Goal: Task Accomplishment & Management: Use online tool/utility

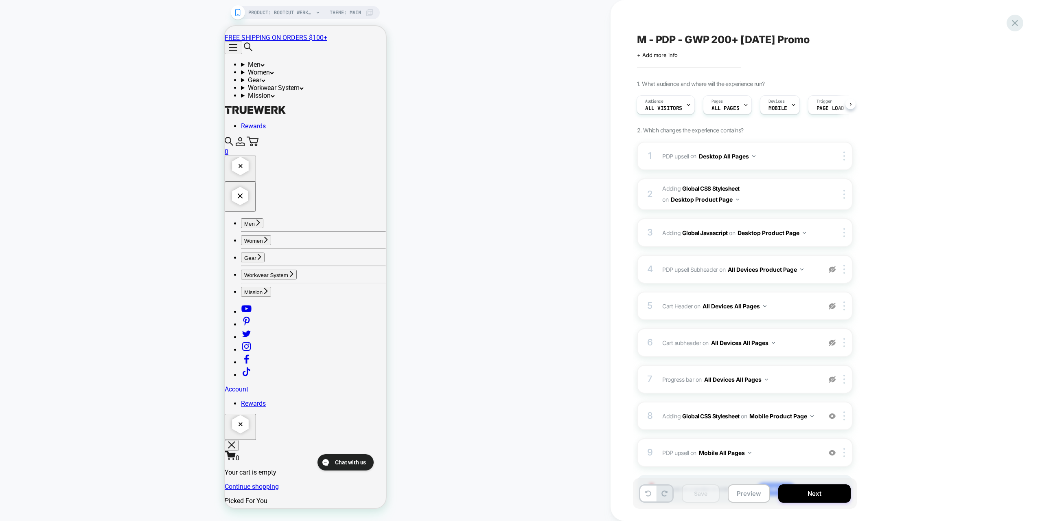
click at [0, 0] on div "M - PDP - GWP 200+ [DATE] Promo Click to edit experience details + Add more inf…" at bounding box center [0, 0] width 0 height 0
click at [0, 0] on icon at bounding box center [0, 0] width 0 height 0
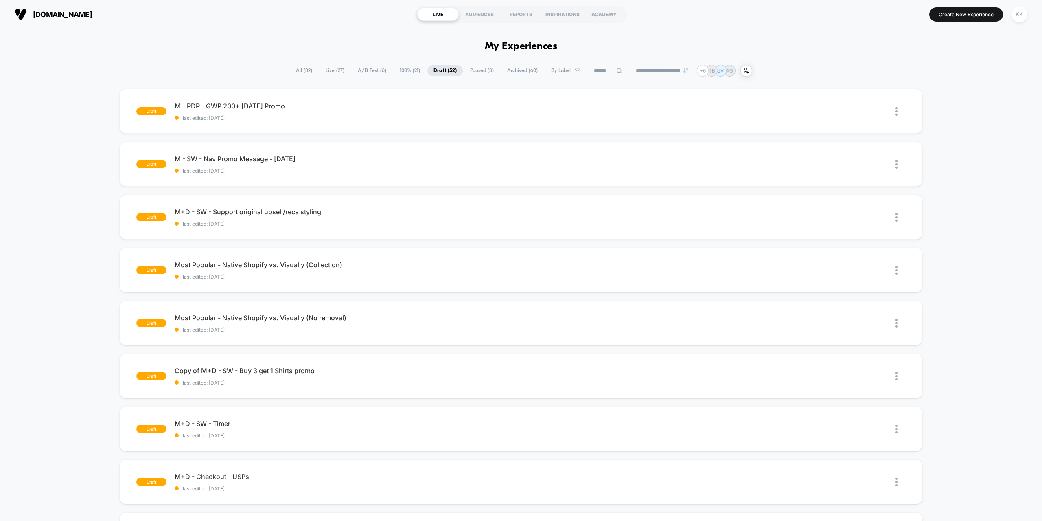
click at [301, 71] on span "All ( 82 )" at bounding box center [304, 70] width 28 height 11
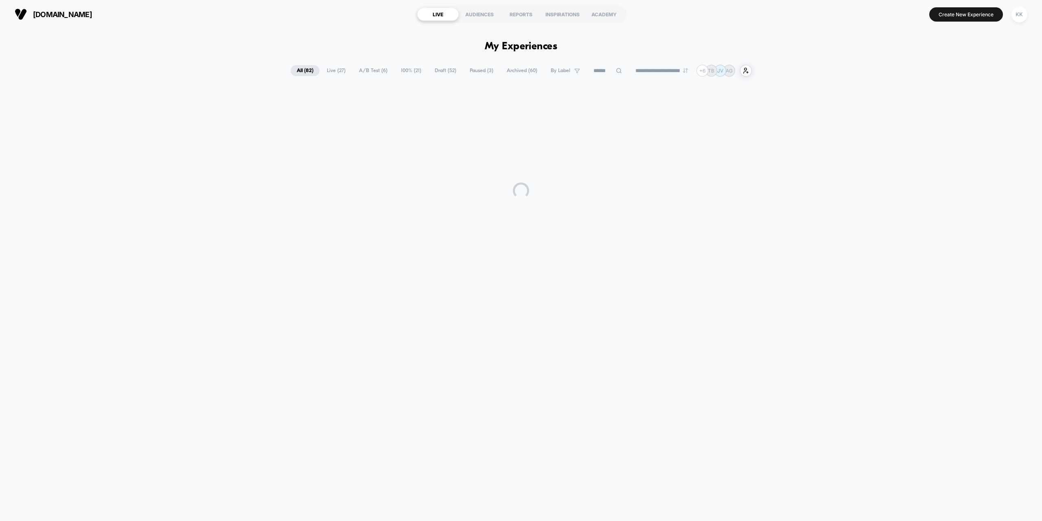
click at [333, 70] on span "Live ( 27 )" at bounding box center [336, 70] width 31 height 11
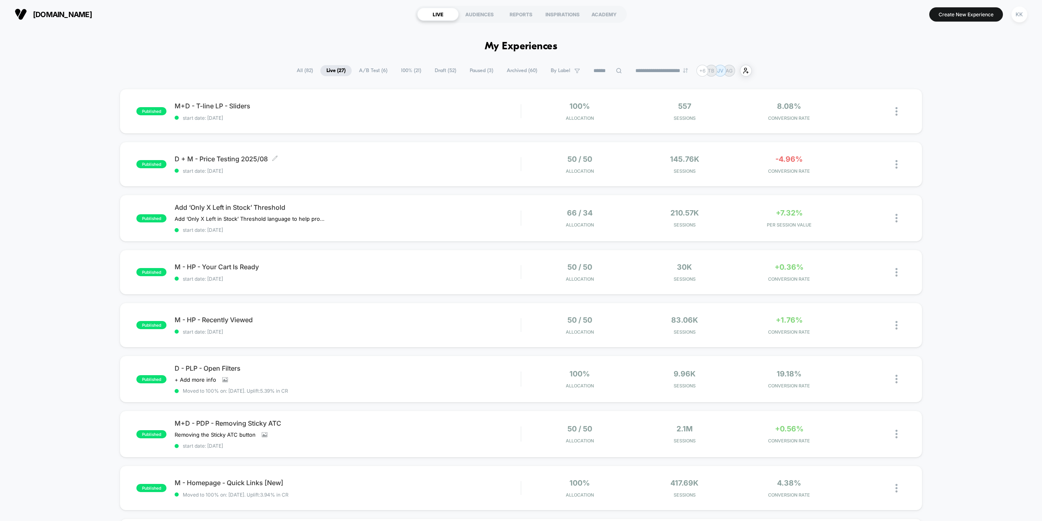
click at [306, 164] on div "D + M - Price Testing 2025/08 Click to edit experience details Click to edit ex…" at bounding box center [348, 164] width 346 height 19
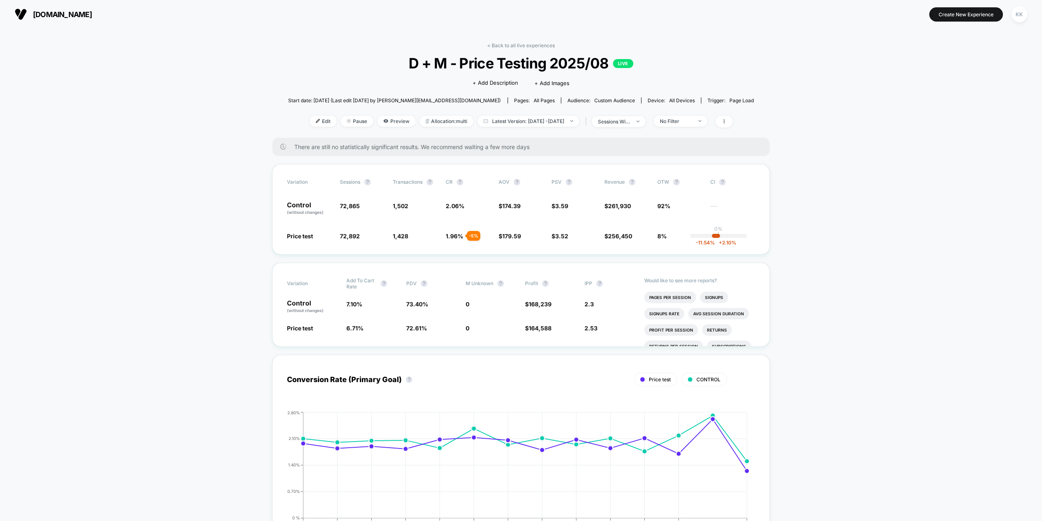
click at [640, 114] on div "< Back to all live experiences D + M - Price Testing 2025/08 LIVE Click to edit…" at bounding box center [521, 89] width 466 height 95
click at [630, 118] on div "sessions with impression" at bounding box center [614, 121] width 33 height 6
click at [592, 186] on div "Users" at bounding box center [594, 185] width 28 height 8
click at [628, 206] on button "Save" at bounding box center [628, 207] width 96 height 13
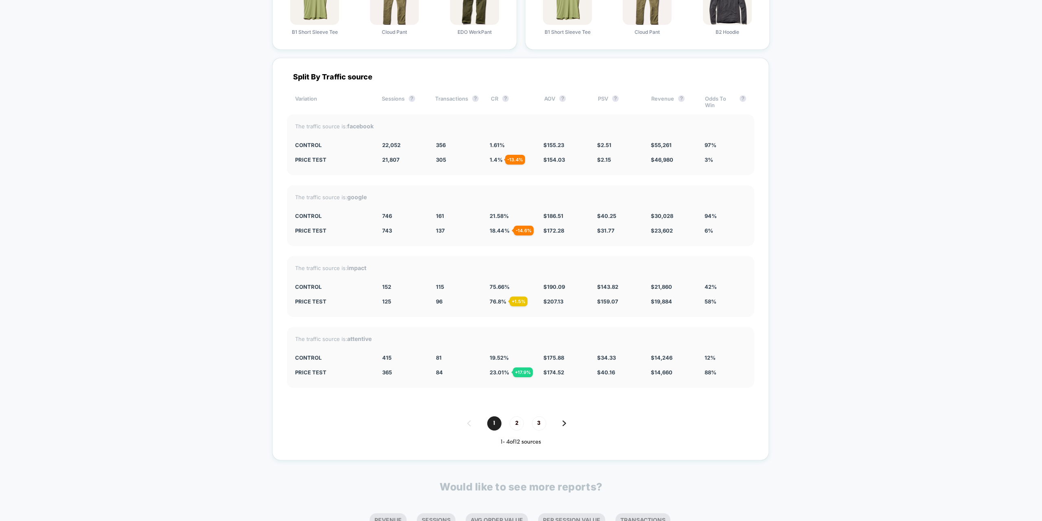
scroll to position [1791, 0]
click at [521, 421] on span "2" at bounding box center [517, 422] width 14 height 14
drag, startPoint x: 540, startPoint y: 425, endPoint x: 217, endPoint y: 371, distance: 327.6
click at [538, 422] on span "3" at bounding box center [539, 422] width 14 height 14
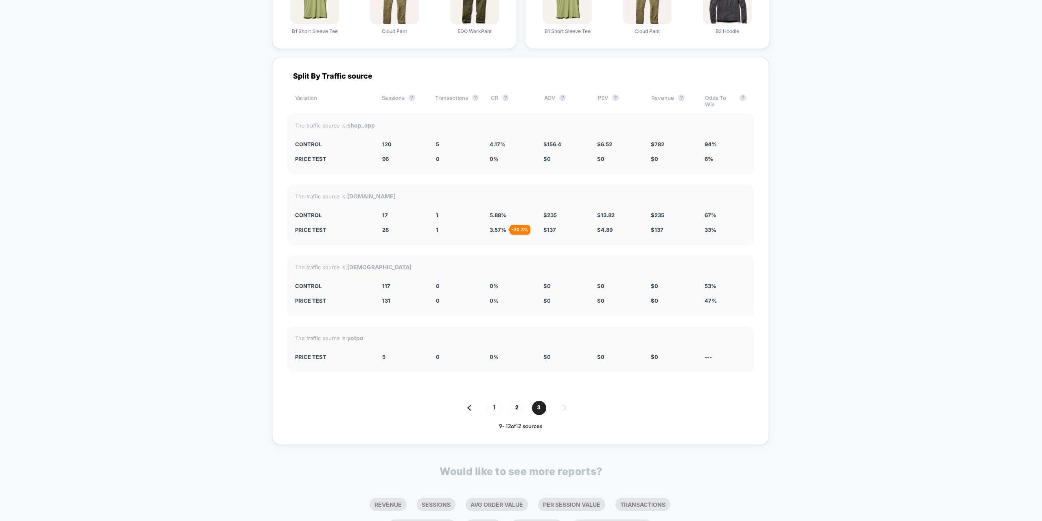
drag, startPoint x: 111, startPoint y: 275, endPoint x: 243, endPoint y: 304, distance: 135.0
click at [517, 405] on span "2" at bounding box center [517, 407] width 14 height 14
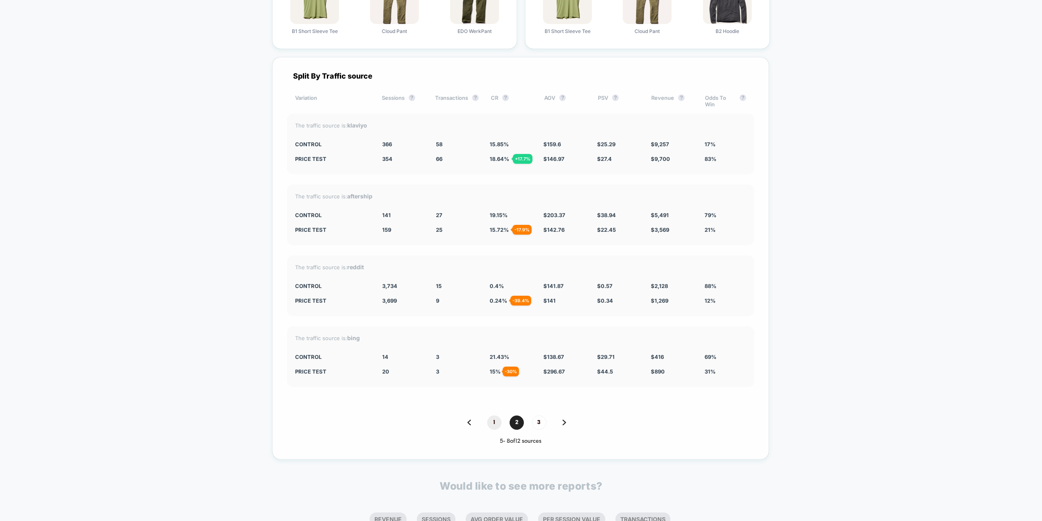
click at [490, 422] on span "1" at bounding box center [494, 422] width 14 height 14
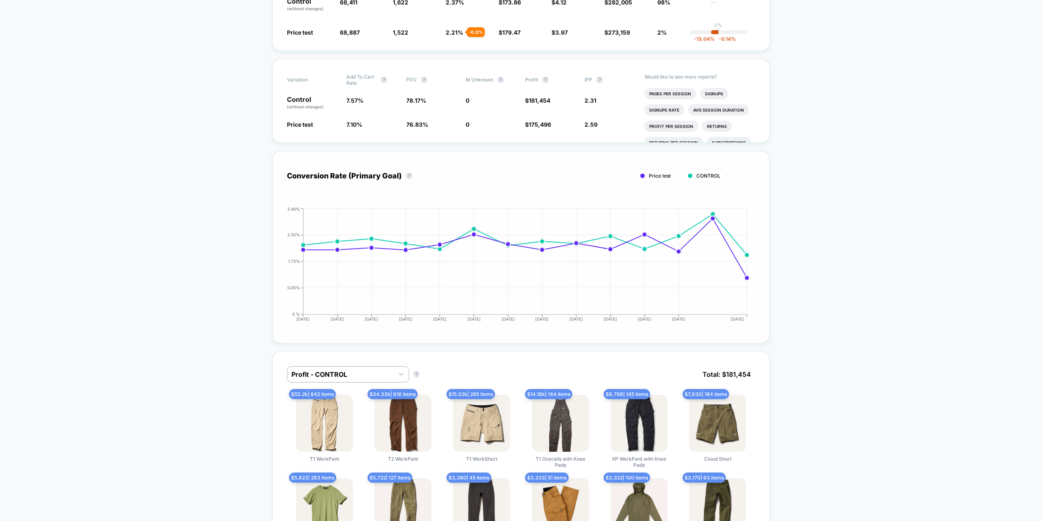
scroll to position [0, 0]
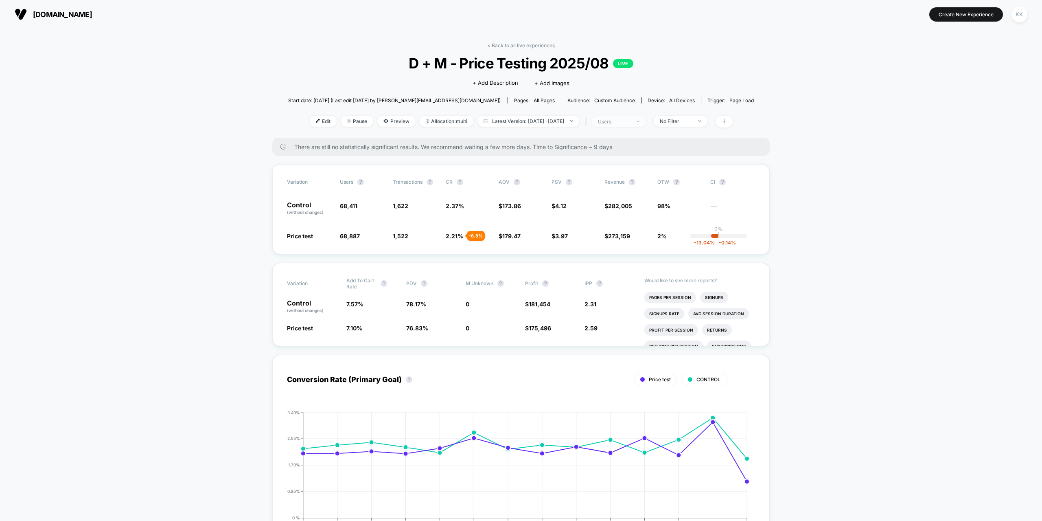
click at [645, 119] on span "users" at bounding box center [619, 121] width 54 height 11
click at [692, 122] on div "No Filter" at bounding box center [676, 121] width 33 height 6
click at [683, 201] on span "New Visitors" at bounding box center [685, 200] width 33 height 7
click at [690, 240] on button "Save" at bounding box center [693, 239] width 74 height 13
click at [692, 122] on div "New Visitors" at bounding box center [676, 121] width 33 height 6
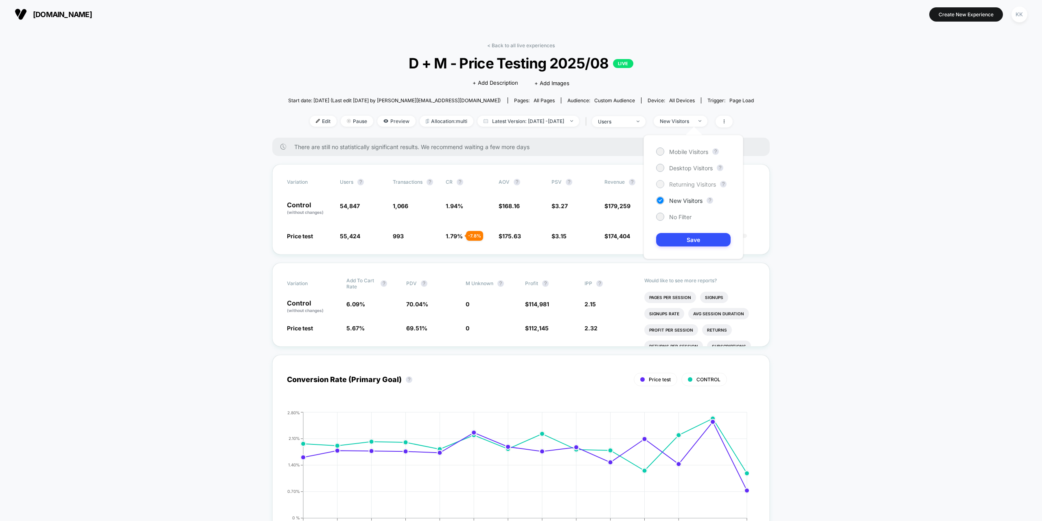
click at [685, 185] on span "Returning Visitors" at bounding box center [692, 184] width 47 height 7
click at [698, 236] on button "Save" at bounding box center [693, 239] width 74 height 13
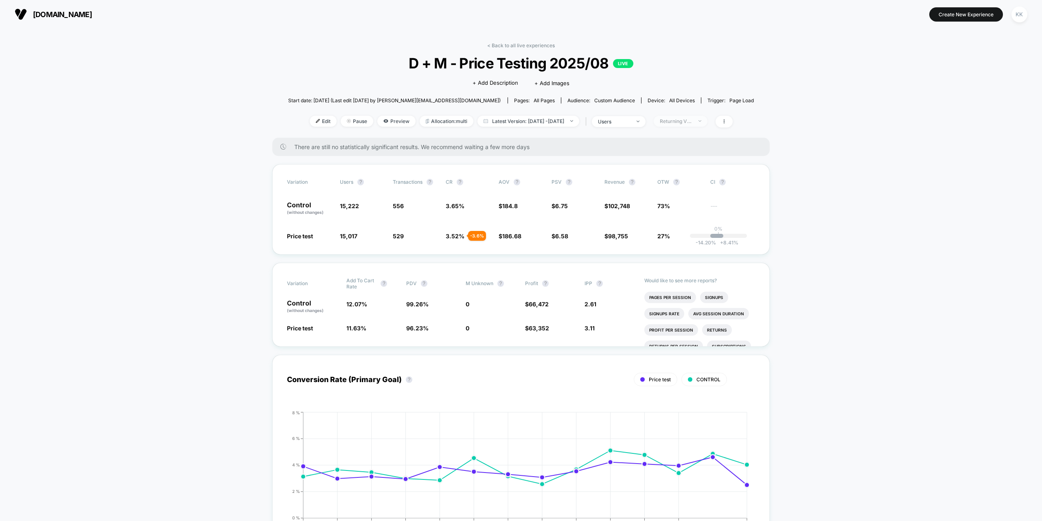
click at [691, 122] on div "Returning Visitors" at bounding box center [676, 121] width 33 height 6
click at [680, 199] on span "New Visitors" at bounding box center [685, 200] width 33 height 7
click at [691, 242] on button "Save" at bounding box center [693, 239] width 74 height 13
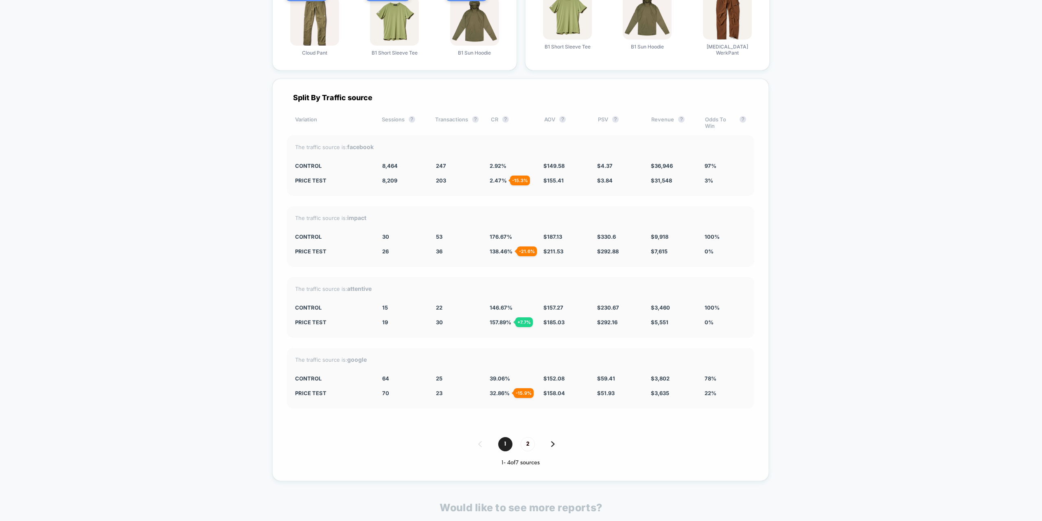
scroll to position [1831, 0]
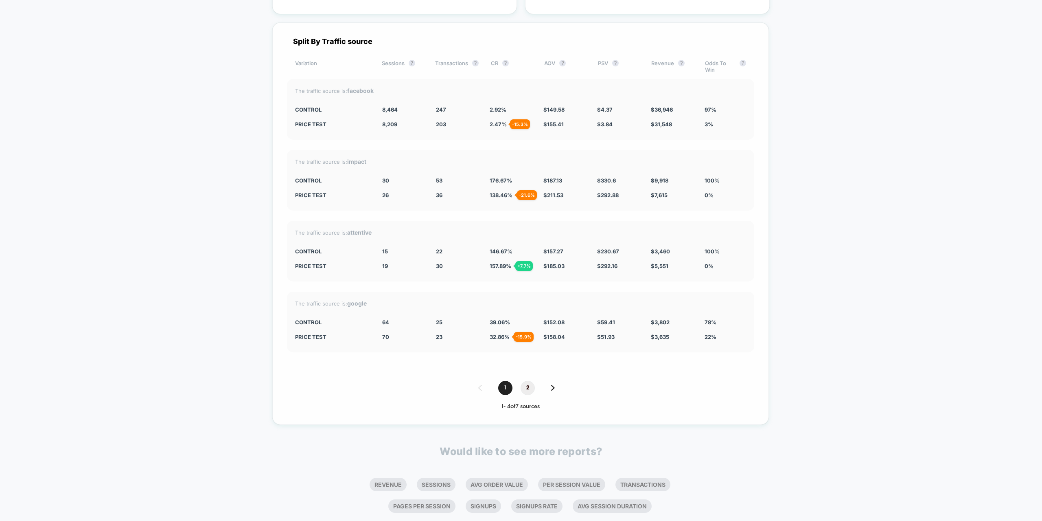
click at [528, 387] on span "2" at bounding box center [528, 388] width 14 height 14
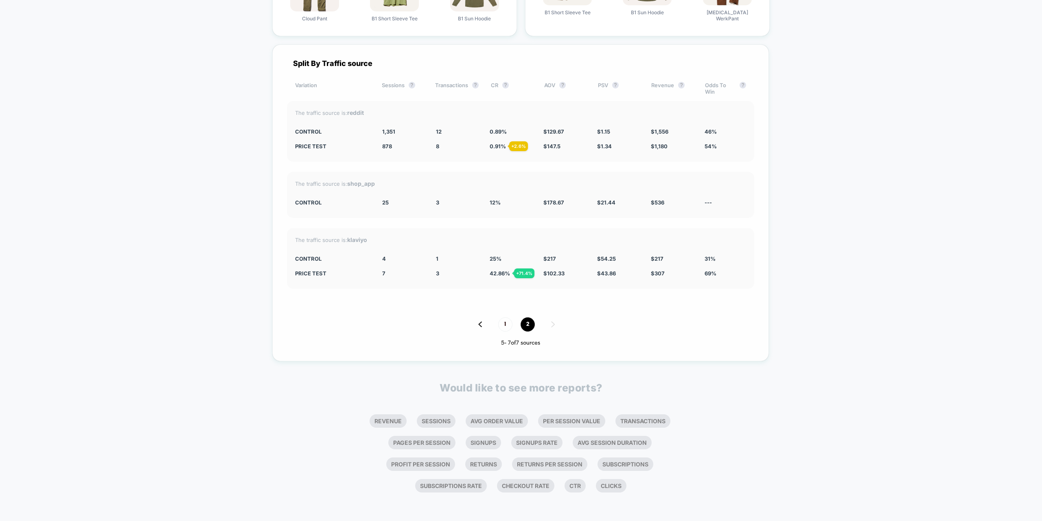
scroll to position [1809, 0]
click at [505, 323] on span "1" at bounding box center [505, 324] width 14 height 14
